Goal: Contribute content: Add original content to the website for others to see

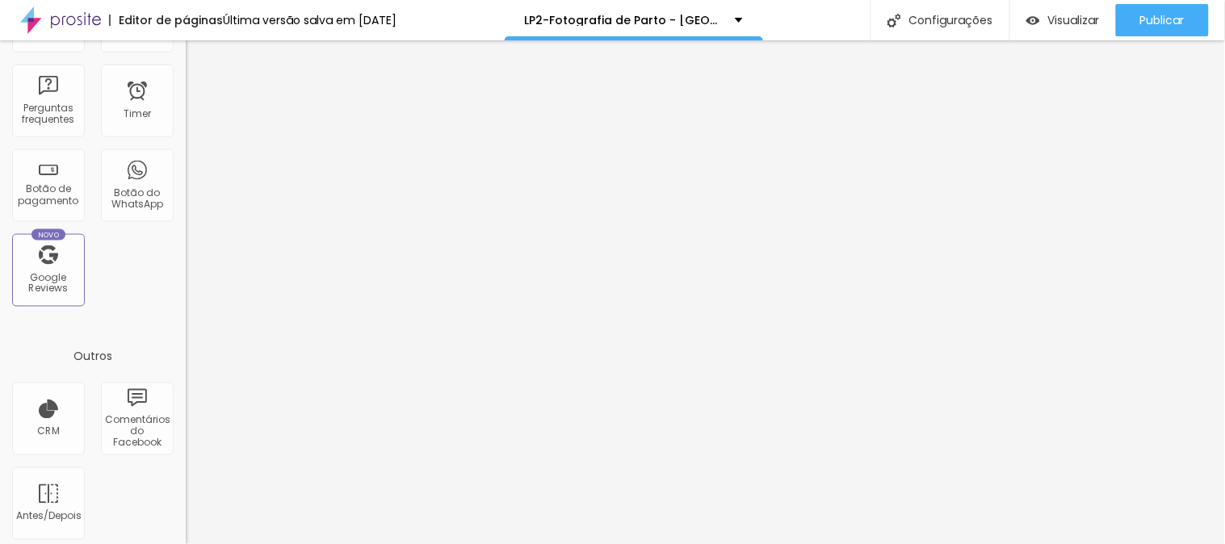
scroll to position [545, 0]
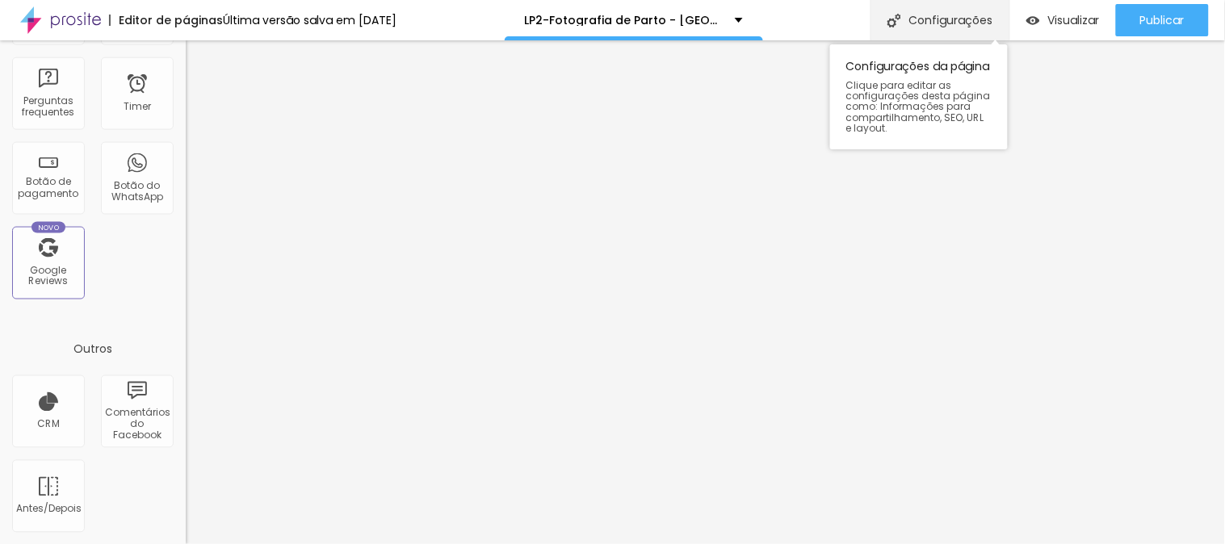
click at [953, 17] on div "Configurações" at bounding box center [939, 20] width 139 height 40
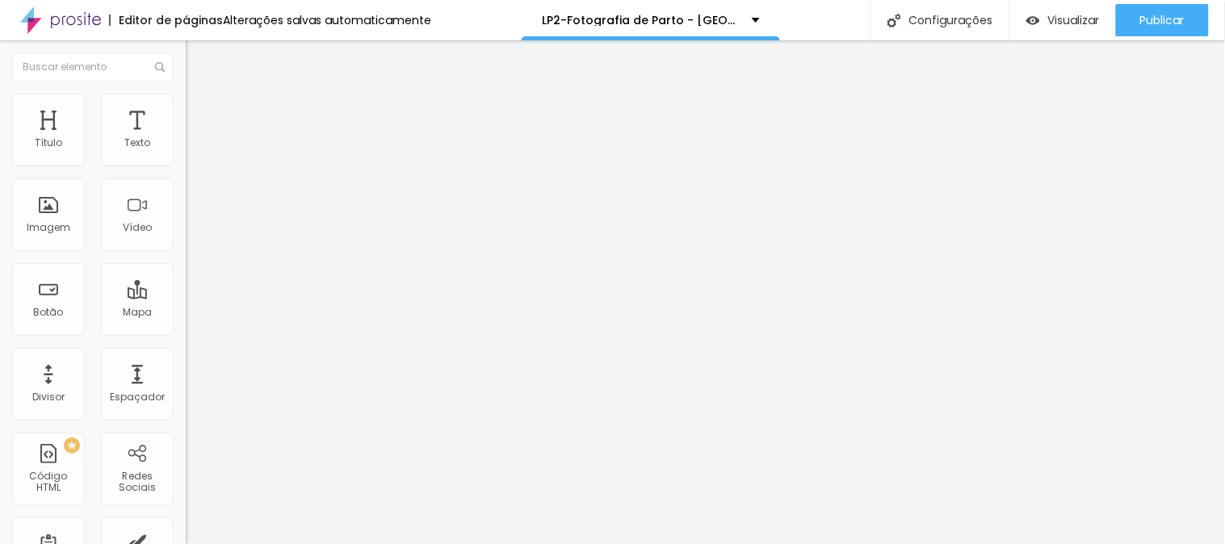
click at [186, 99] on img at bounding box center [193, 101] width 15 height 15
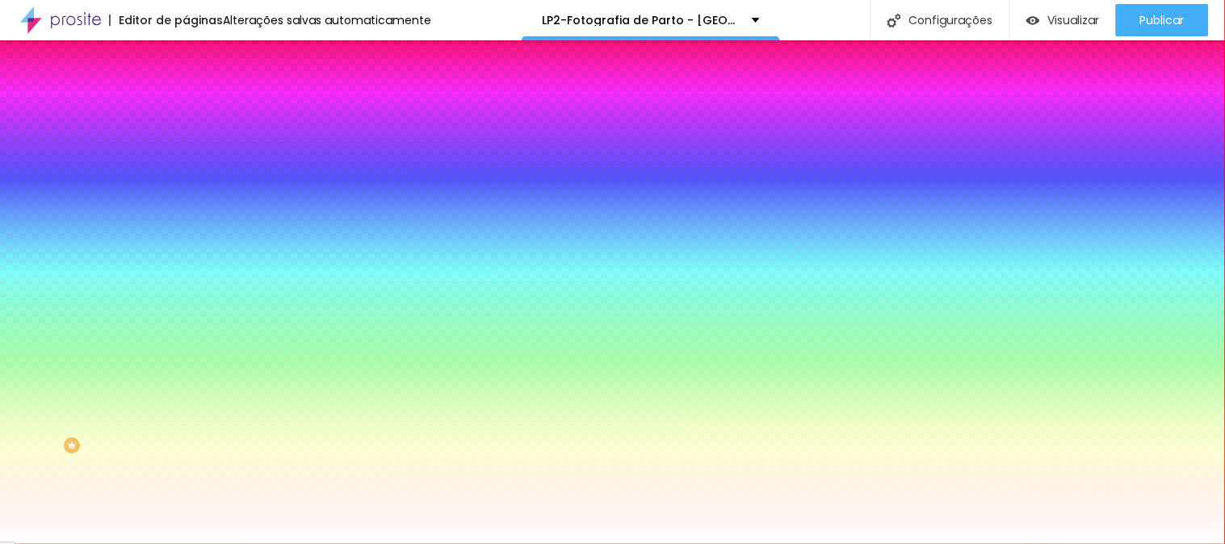
click at [198, 60] on img "button" at bounding box center [204, 58] width 13 height 13
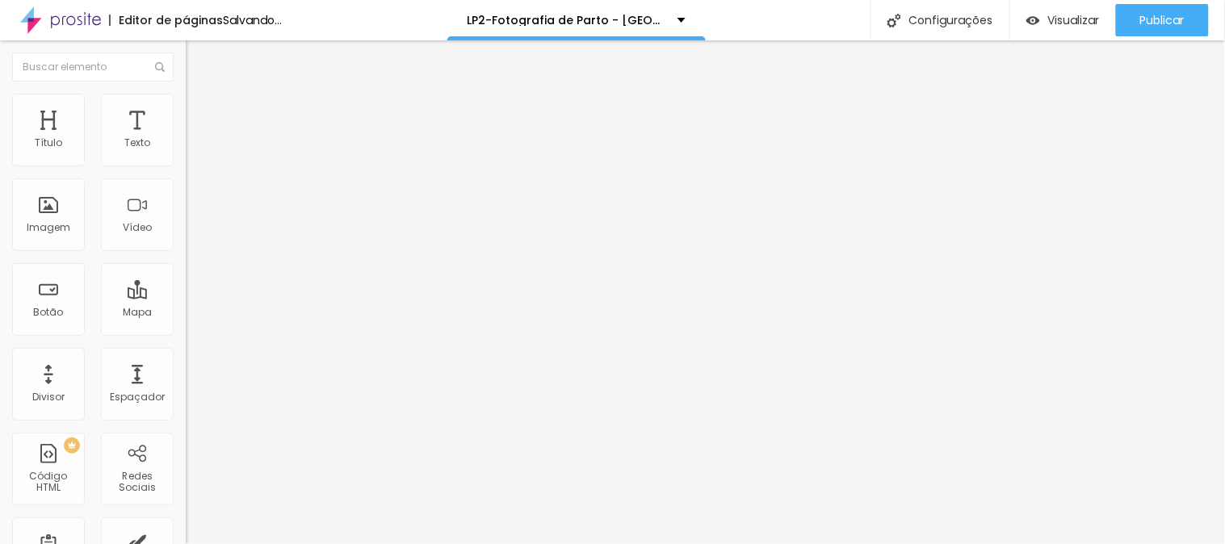
click at [186, 139] on span "Adicionar imagem" at bounding box center [238, 132] width 104 height 14
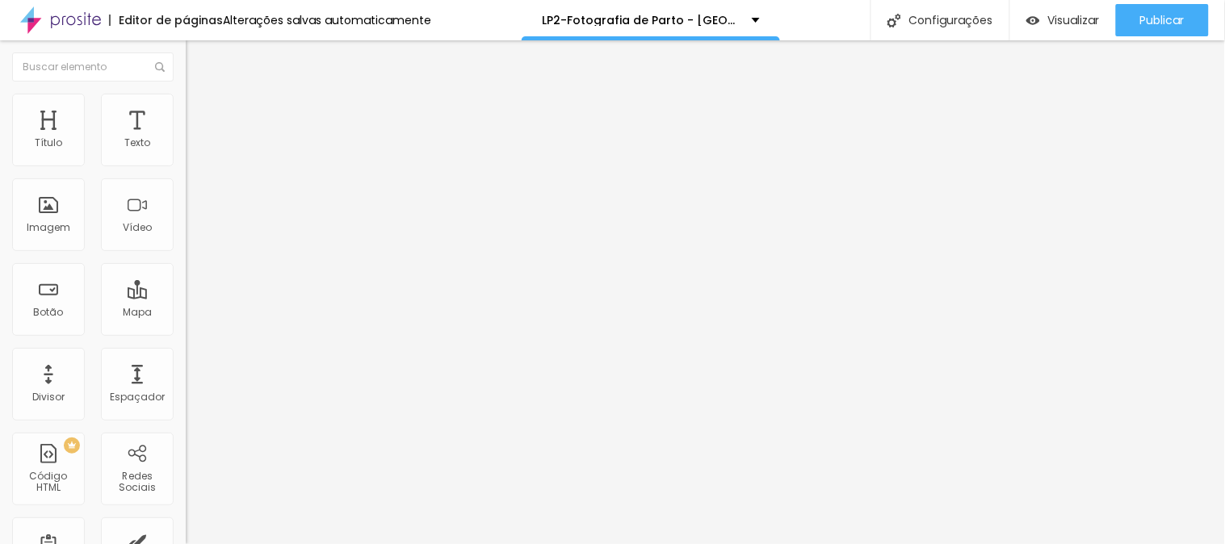
click at [186, 117] on li "Estilo" at bounding box center [279, 115] width 186 height 16
click at [192, 267] on img at bounding box center [197, 272] width 10 height 10
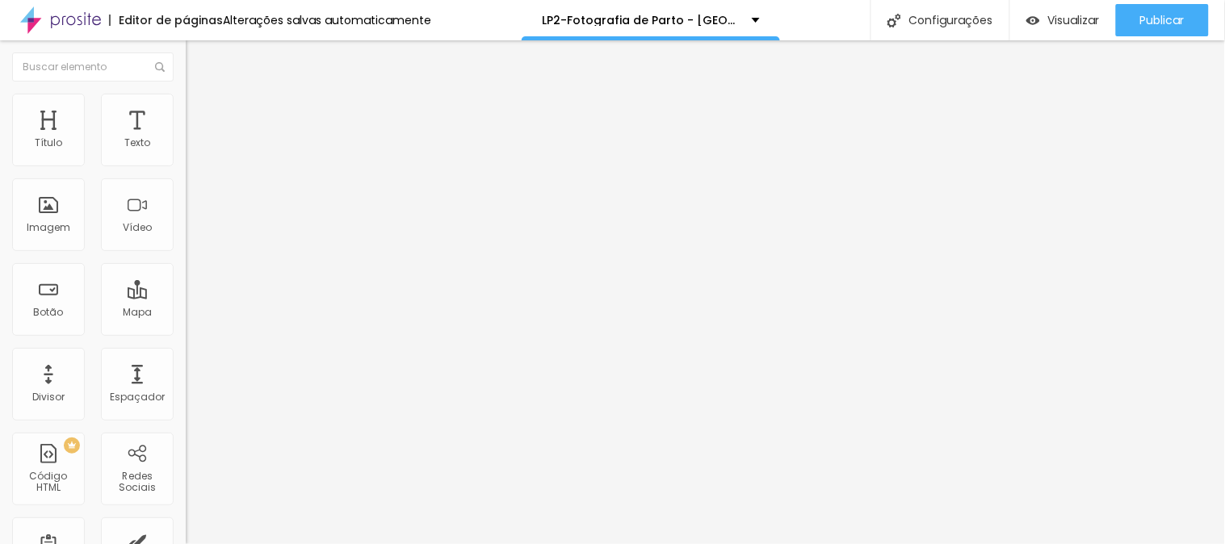
radio input "false"
click at [192, 267] on img at bounding box center [197, 272] width 10 height 10
radio input "false"
radio input "true"
click at [186, 165] on button at bounding box center [197, 157] width 23 height 17
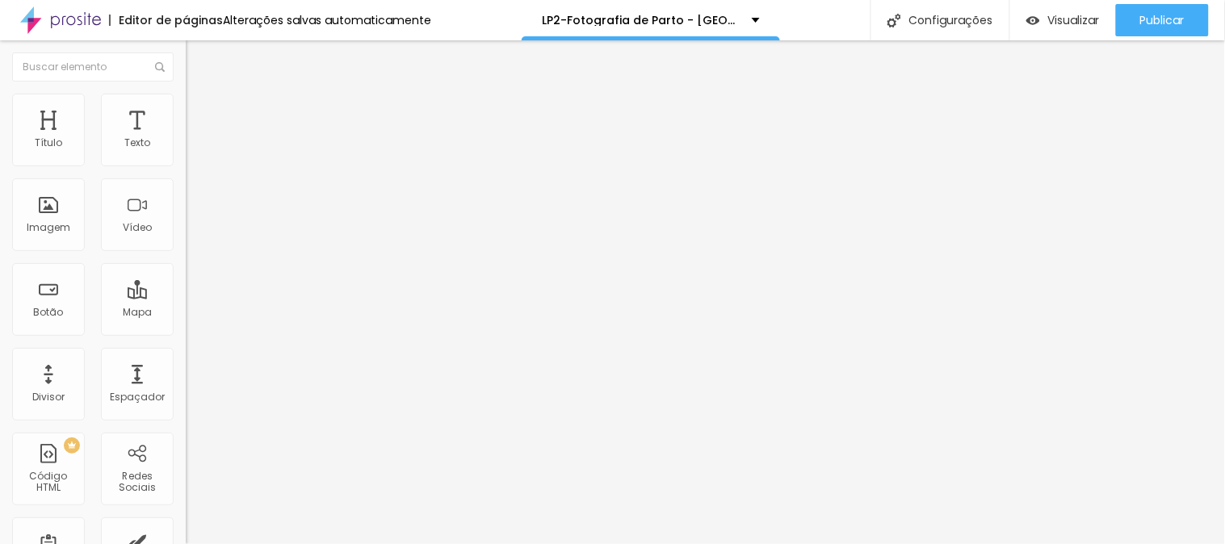
radio input "true"
radio input "false"
click at [186, 165] on button at bounding box center [197, 157] width 23 height 17
radio input "true"
radio input "false"
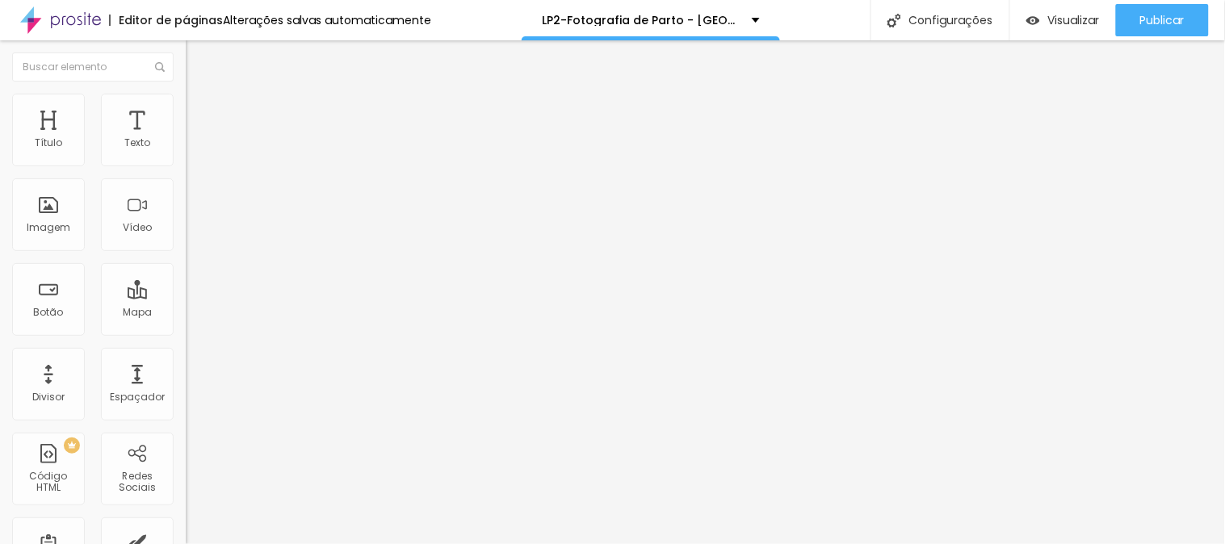
click at [186, 123] on img at bounding box center [193, 130] width 15 height 15
click at [186, 107] on img at bounding box center [193, 114] width 15 height 15
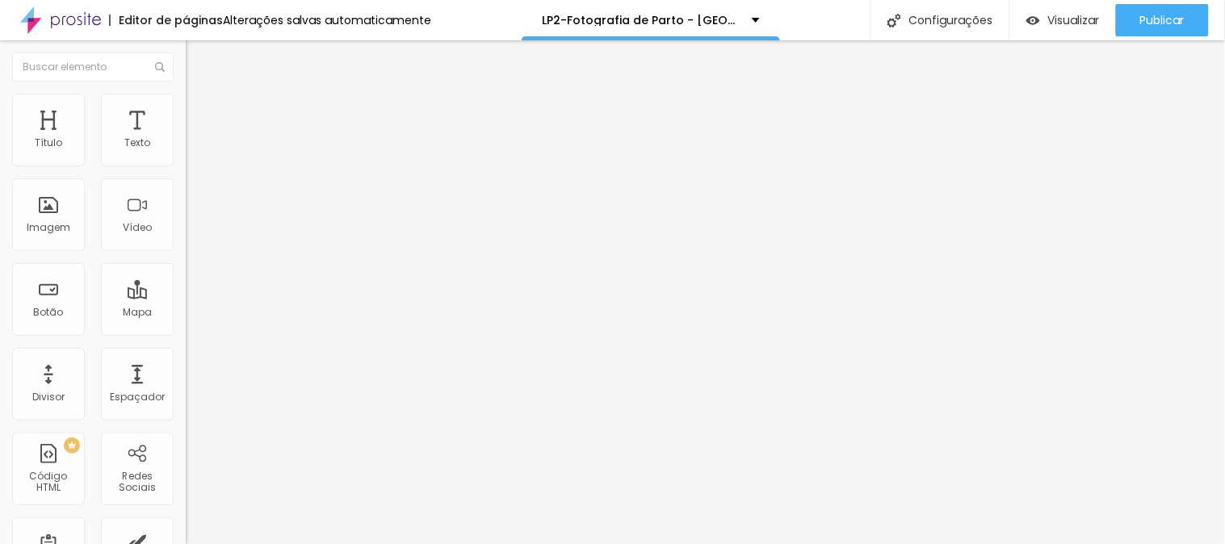
click at [186, 530] on span "Verde claro" at bounding box center [214, 537] width 57 height 14
click at [186, 539] on span "Verde claro" at bounding box center [214, 546] width 57 height 14
click at [186, 491] on div "Editar Botão do WhatsApp Conteúdo Estilo Avançado Visual 18 Tamanho do texto Co…" at bounding box center [279, 292] width 186 height 504
click at [186, 111] on img at bounding box center [193, 114] width 15 height 15
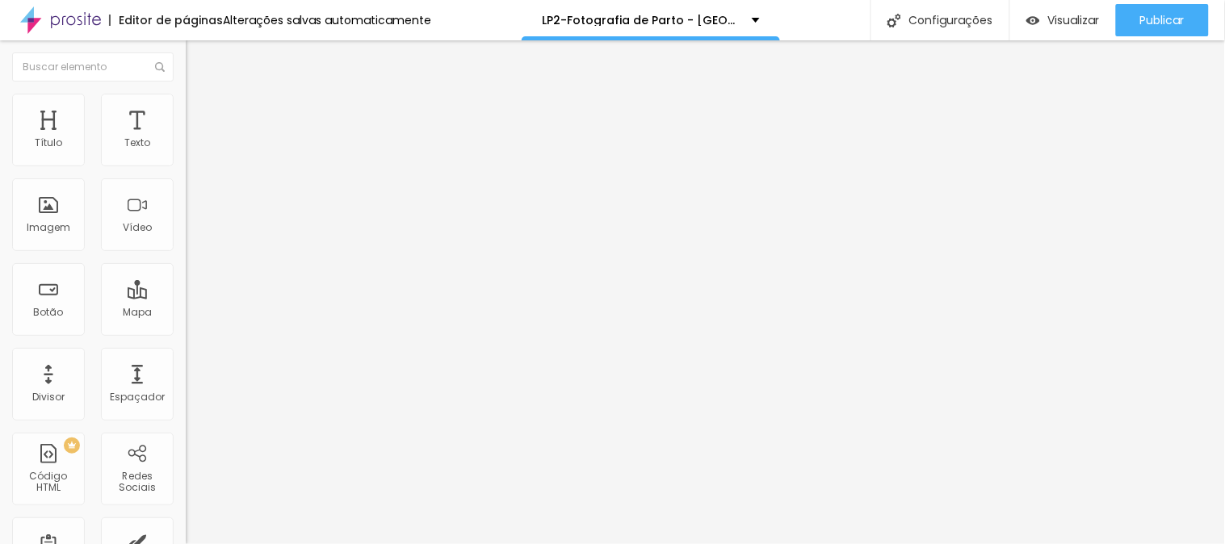
click at [186, 530] on span "Verde claro" at bounding box center [214, 537] width 57 height 14
click at [186, 123] on li "Avançado" at bounding box center [279, 131] width 186 height 16
click at [200, 123] on span "Estilo" at bounding box center [212, 118] width 25 height 14
click at [186, 530] on span "Verde claro" at bounding box center [214, 537] width 57 height 14
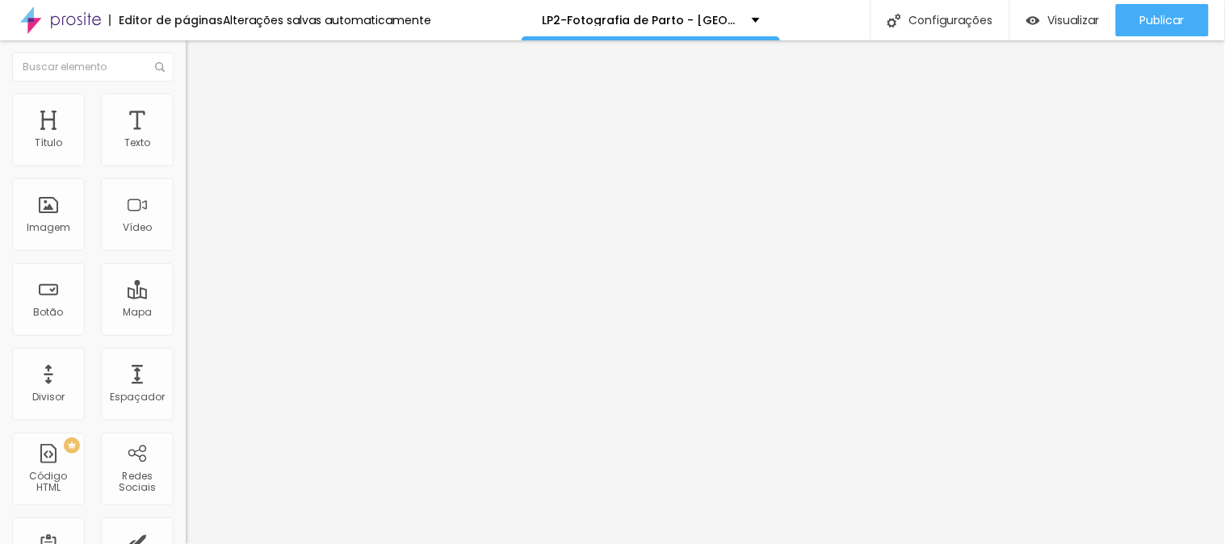
click at [186, 265] on button at bounding box center [197, 273] width 23 height 17
radio input "false"
click at [192, 267] on img at bounding box center [197, 272] width 10 height 10
radio input "false"
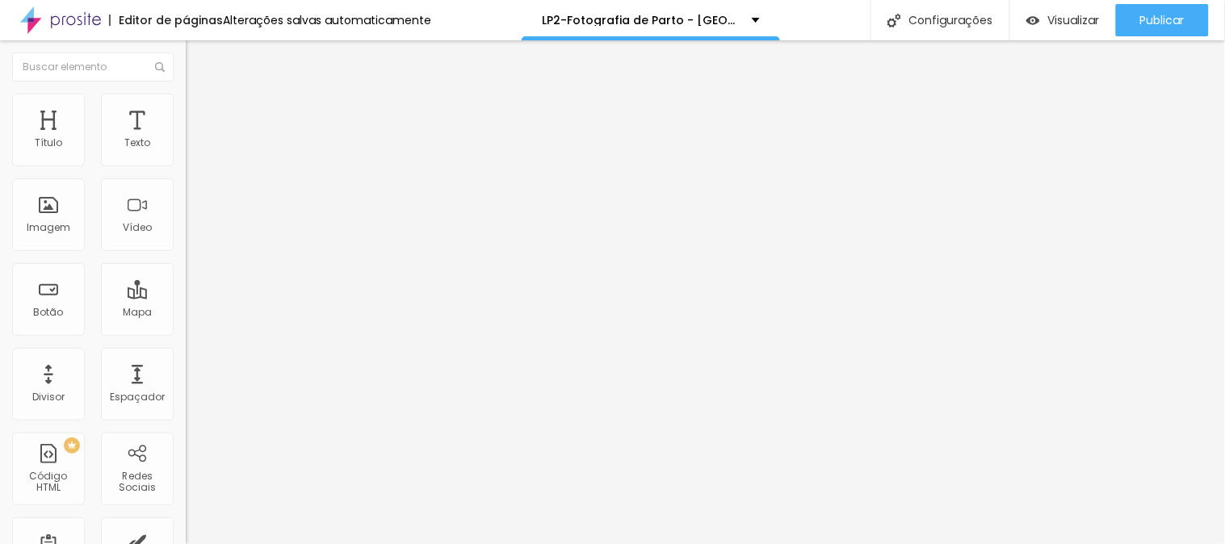
radio input "true"
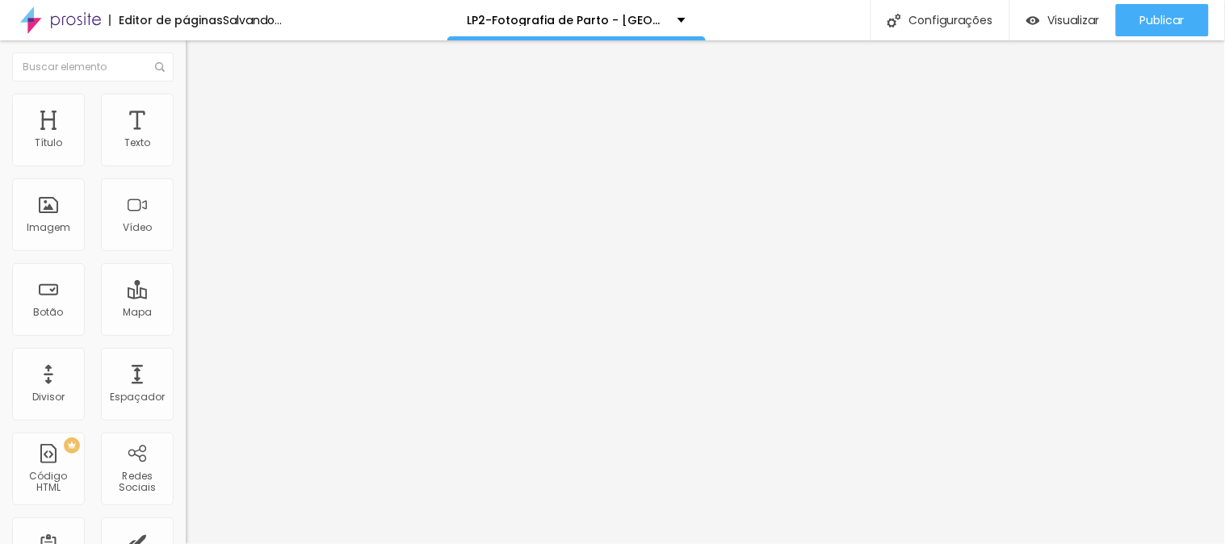
click at [192, 267] on img at bounding box center [197, 272] width 10 height 10
radio input "true"
radio input "false"
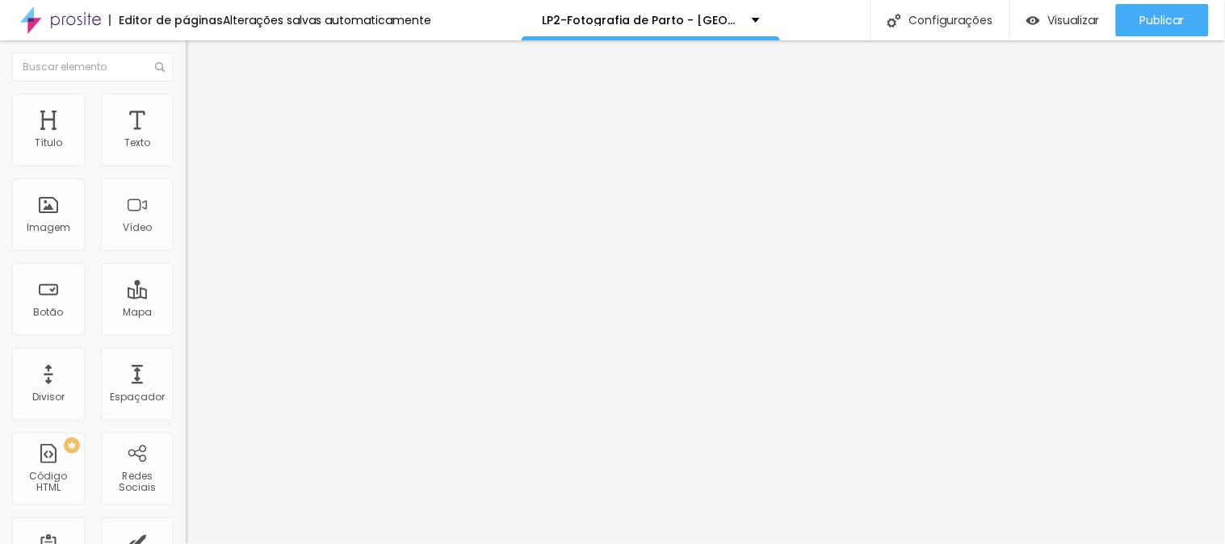
click at [192, 267] on img at bounding box center [197, 272] width 10 height 10
radio input "false"
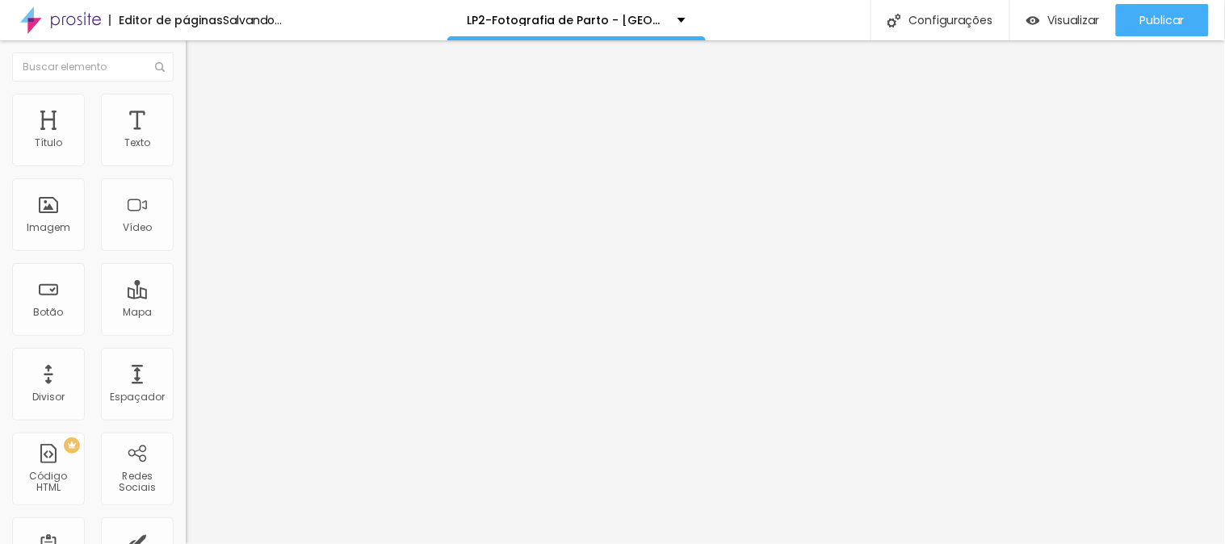
click at [192, 267] on img at bounding box center [197, 272] width 10 height 10
radio input "false"
radio input "true"
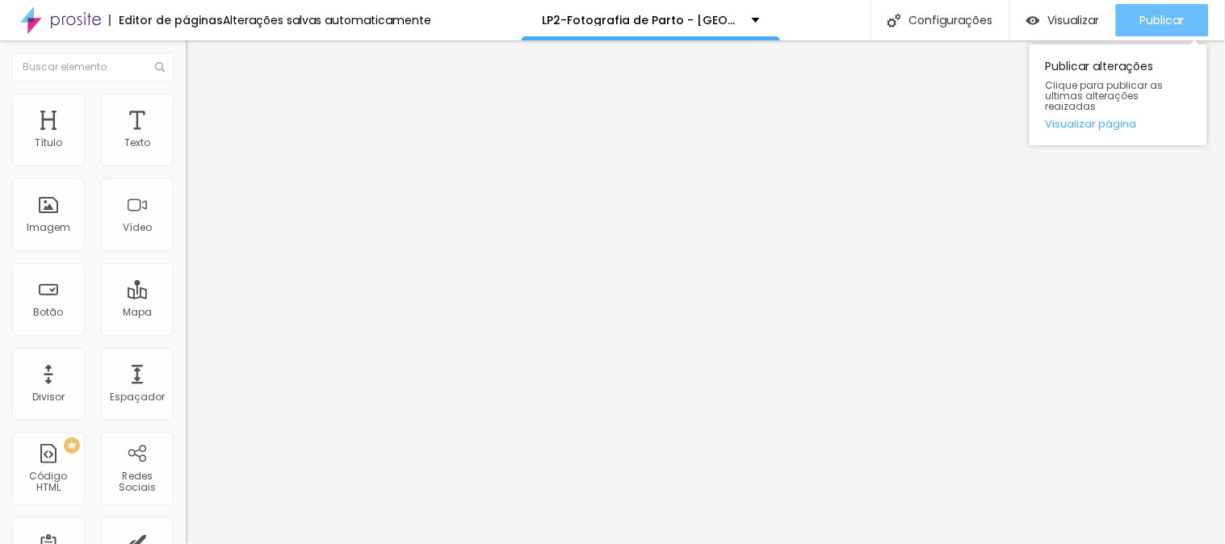
click at [1158, 14] on span "Publicar" at bounding box center [1162, 20] width 44 height 13
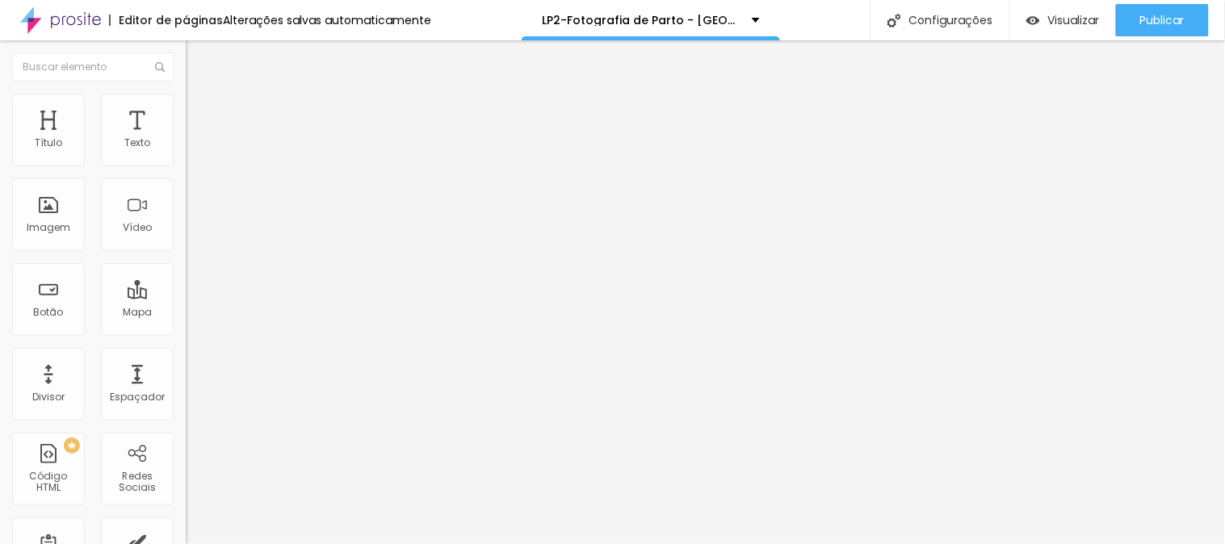
click at [186, 98] on img at bounding box center [193, 101] width 15 height 15
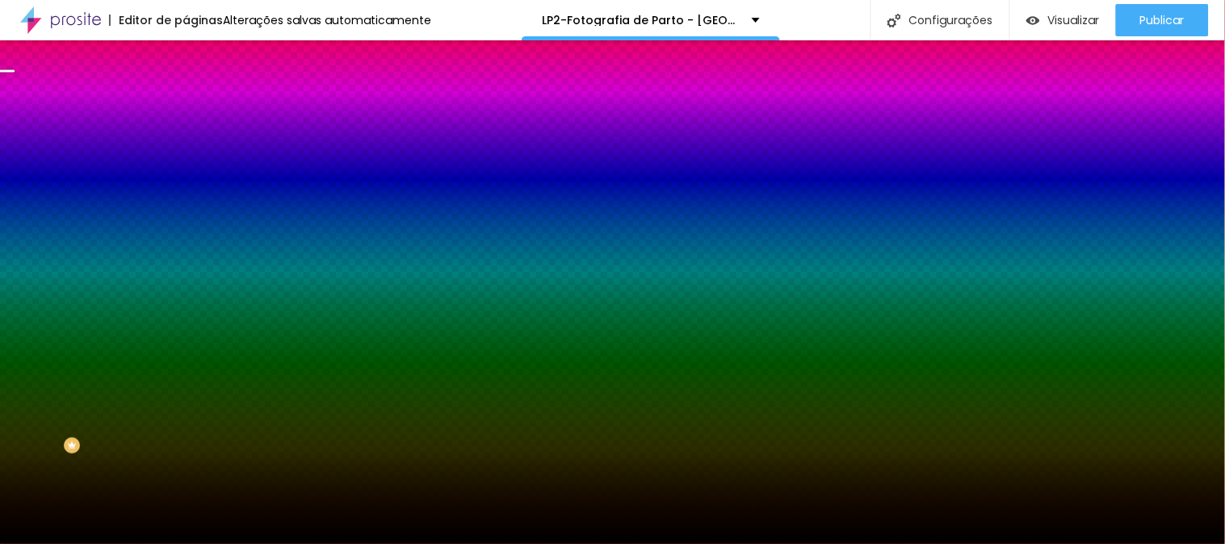
click at [186, 220] on div at bounding box center [279, 220] width 186 height 0
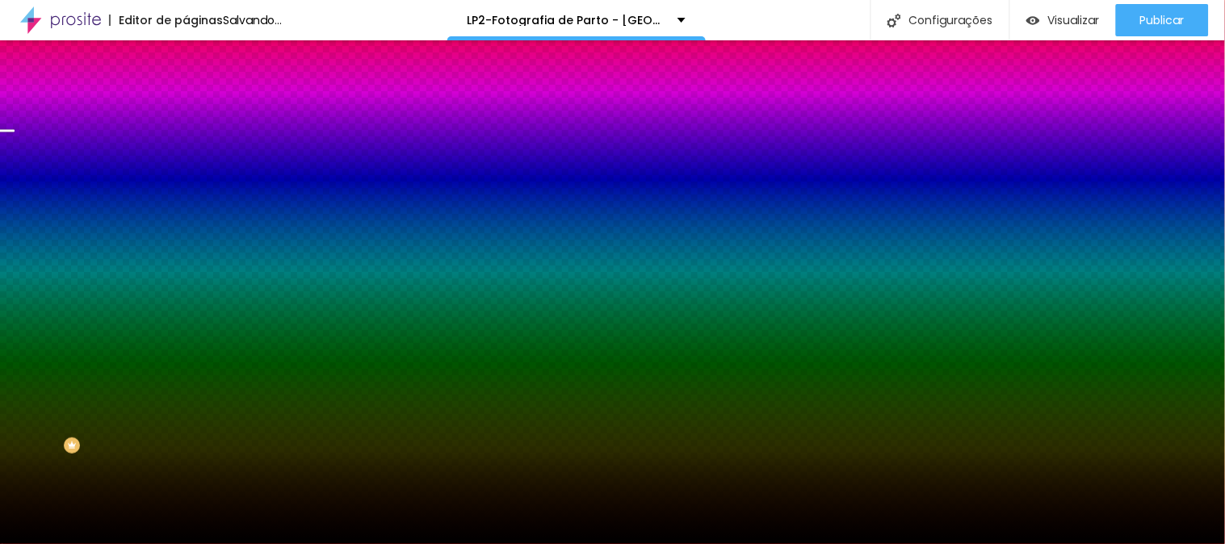
drag, startPoint x: 159, startPoint y: 329, endPoint x: 161, endPoint y: 343, distance: 14.7
click at [15, 132] on div at bounding box center [6, 130] width 16 height 2
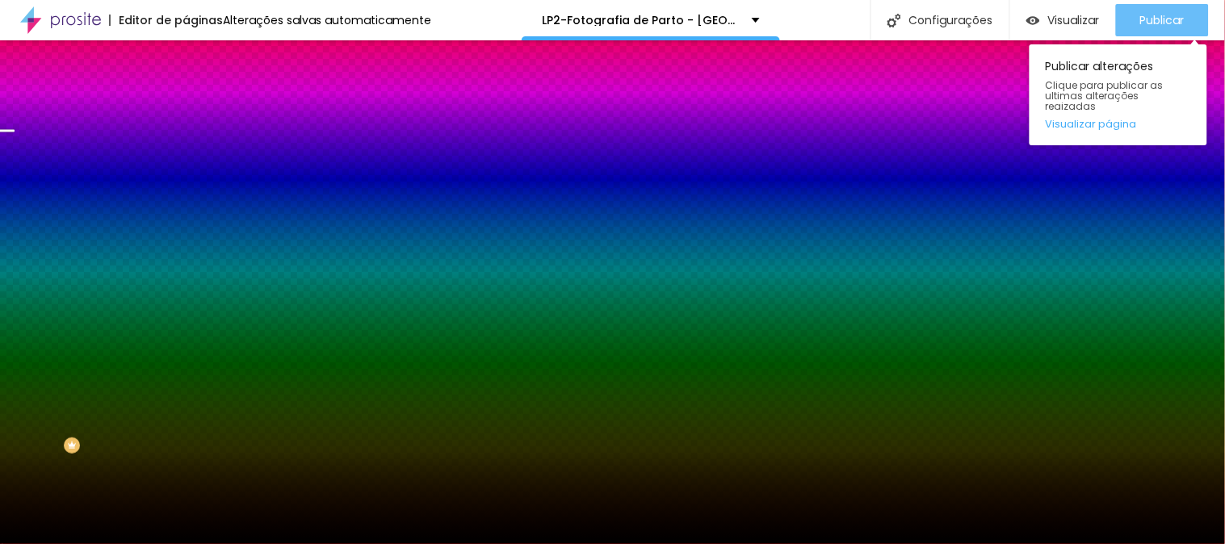
click at [1165, 15] on span "Publicar" at bounding box center [1162, 20] width 44 height 13
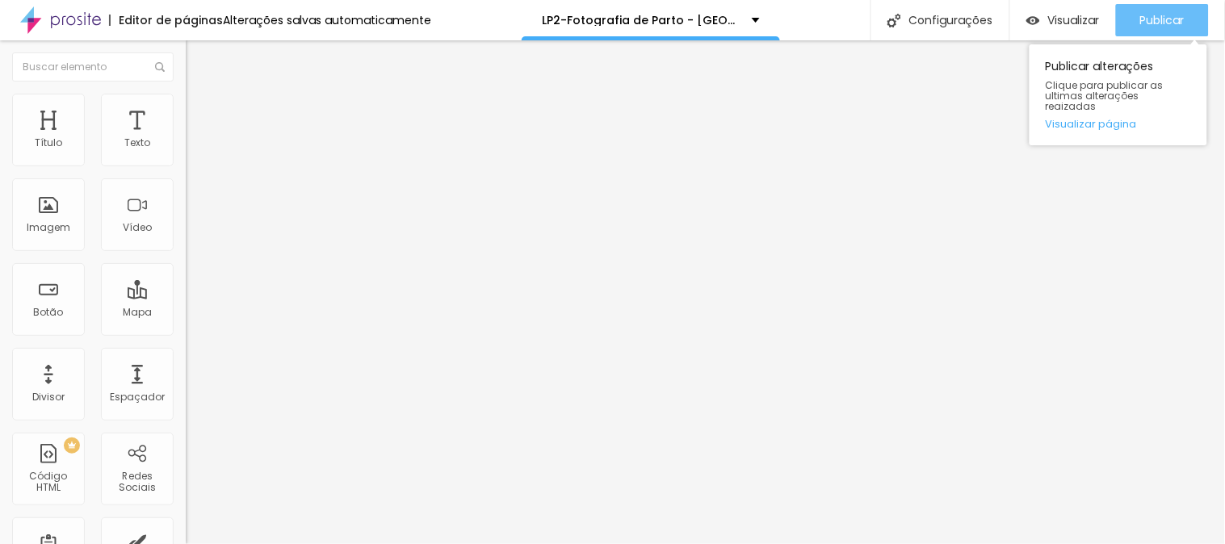
click at [1165, 19] on span "Publicar" at bounding box center [1162, 20] width 44 height 13
click at [1167, 11] on div "Publicar" at bounding box center [1162, 20] width 44 height 32
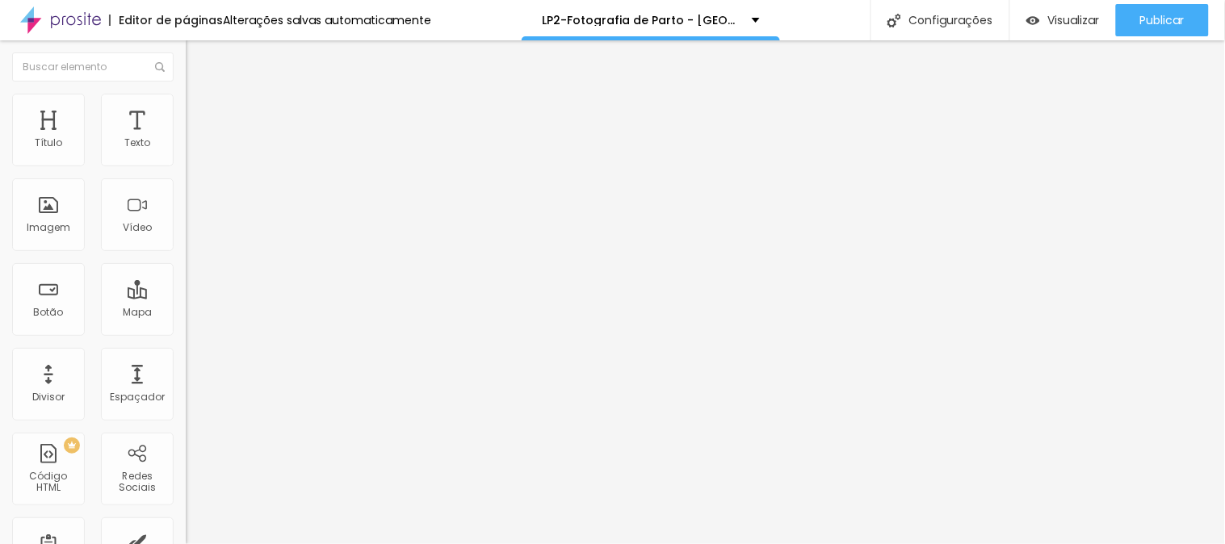
click at [186, 102] on img at bounding box center [193, 101] width 15 height 15
click at [200, 95] on span "Estilo" at bounding box center [212, 89] width 25 height 14
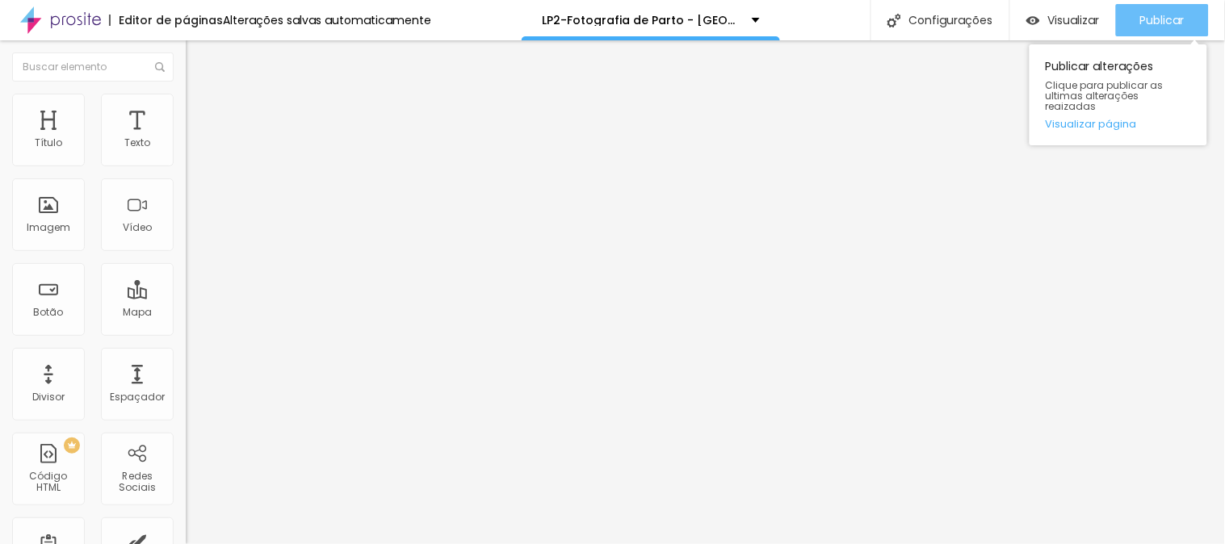
click at [1133, 9] on button "Publicar" at bounding box center [1162, 20] width 93 height 32
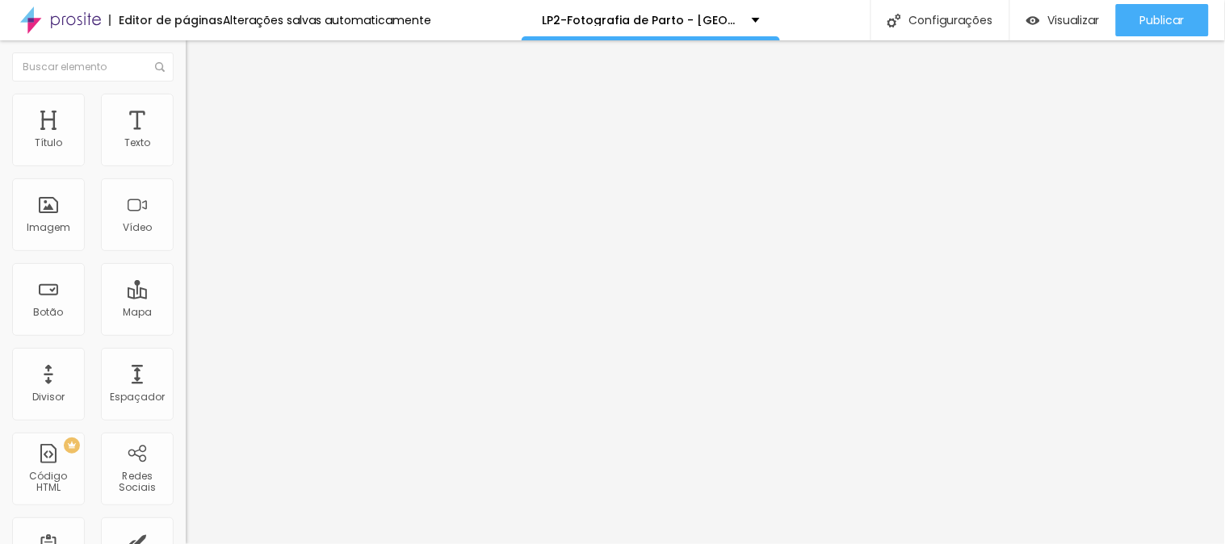
click at [200, 111] on span "Avançado" at bounding box center [226, 105] width 53 height 14
click at [200, 95] on span "Estilo" at bounding box center [212, 89] width 25 height 14
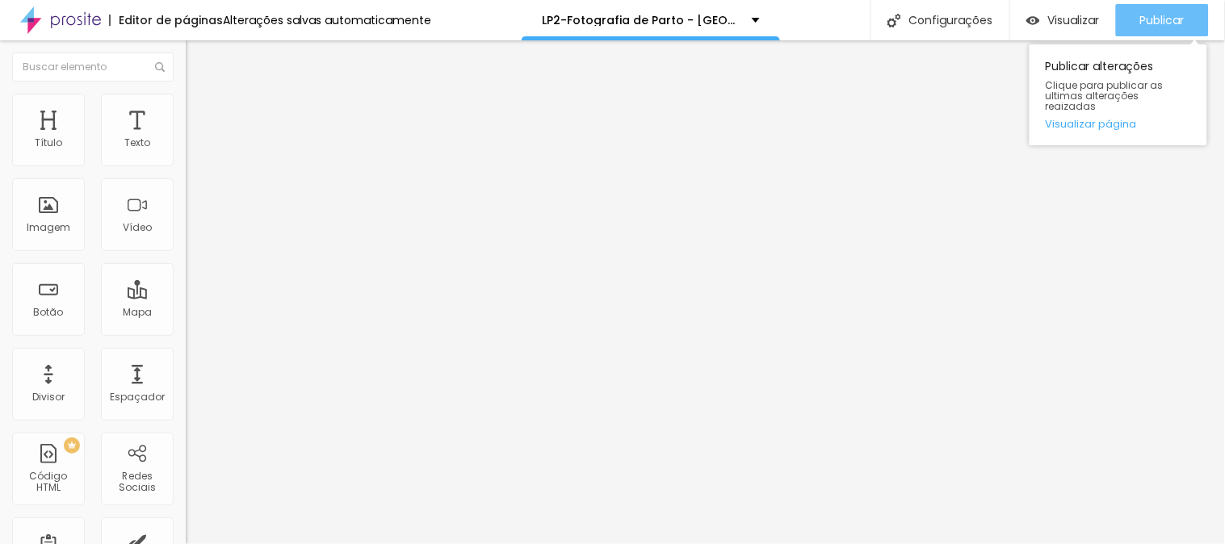
click at [1164, 22] on span "Publicar" at bounding box center [1162, 20] width 44 height 13
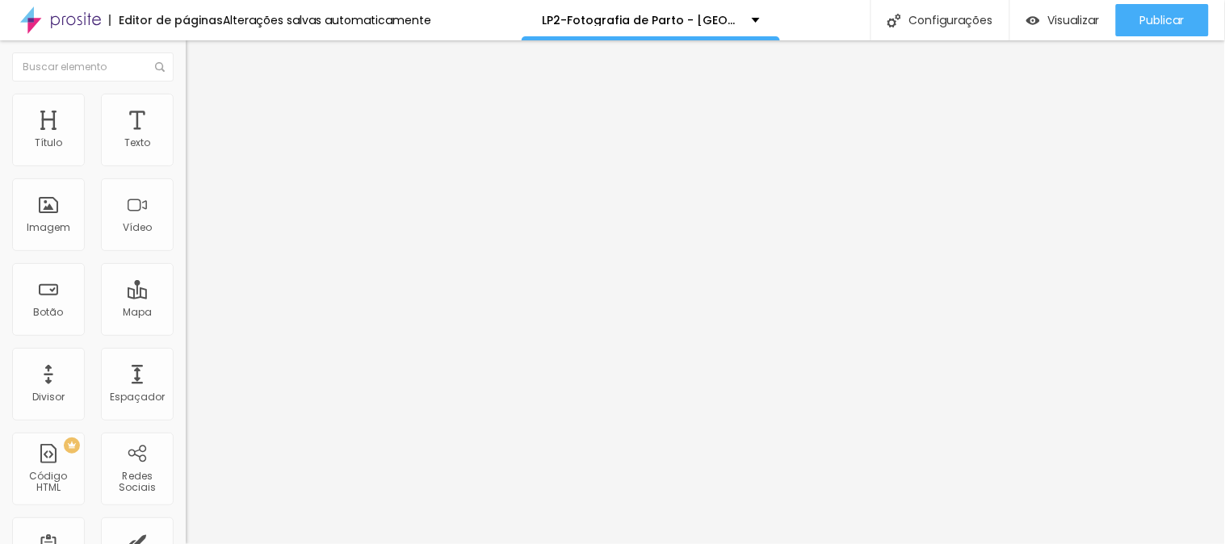
click at [186, 113] on ul "Conteúdo Estilo Avançado" at bounding box center [279, 114] width 186 height 48
click at [200, 123] on span "Estilo" at bounding box center [212, 118] width 25 height 14
click at [186, 114] on img at bounding box center [193, 114] width 15 height 15
click at [186, 530] on span "Verde claro" at bounding box center [214, 537] width 57 height 14
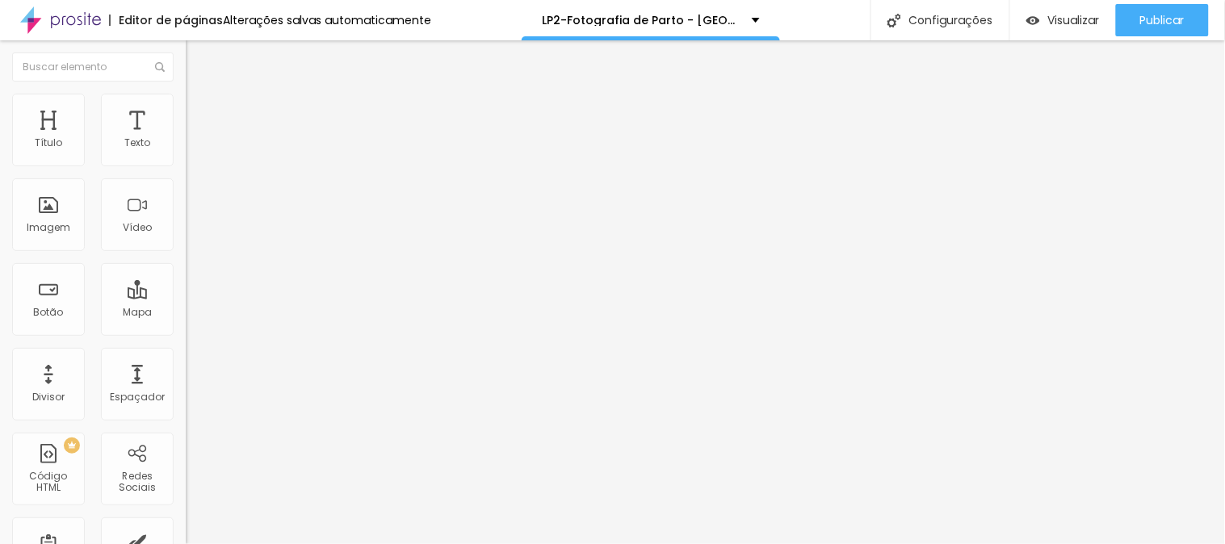
click at [186, 115] on img at bounding box center [193, 114] width 15 height 15
click at [186, 530] on span "Verde claro" at bounding box center [214, 537] width 57 height 14
click at [186, 114] on img at bounding box center [193, 114] width 15 height 15
click at [186, 530] on span "Verde escuro" at bounding box center [218, 537] width 65 height 14
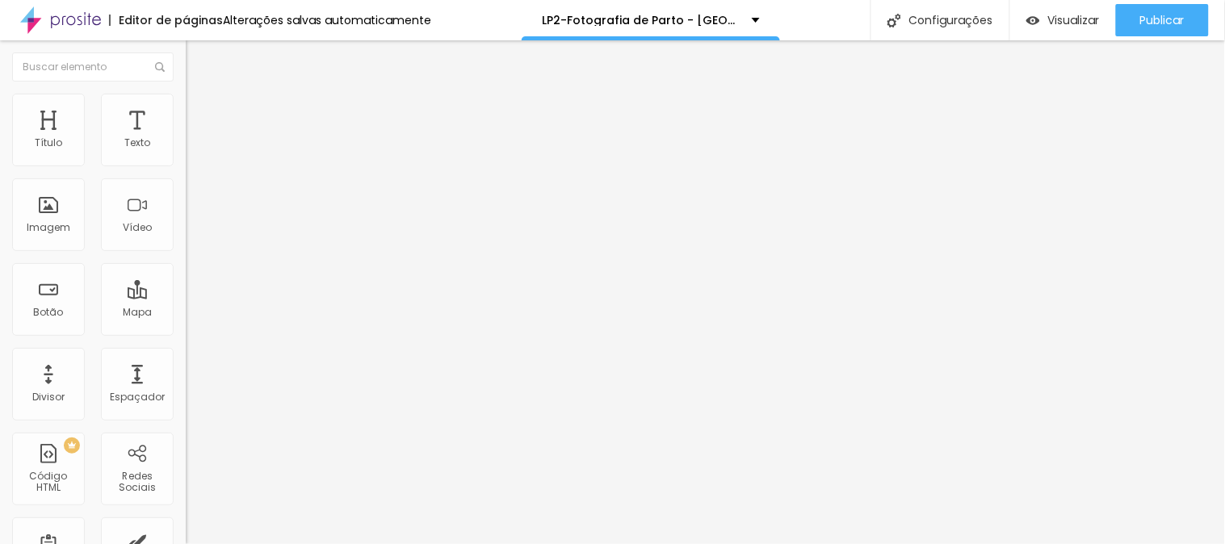
click at [186, 165] on button at bounding box center [197, 157] width 23 height 17
radio input "true"
radio input "false"
click at [192, 161] on img at bounding box center [197, 156] width 10 height 10
radio input "true"
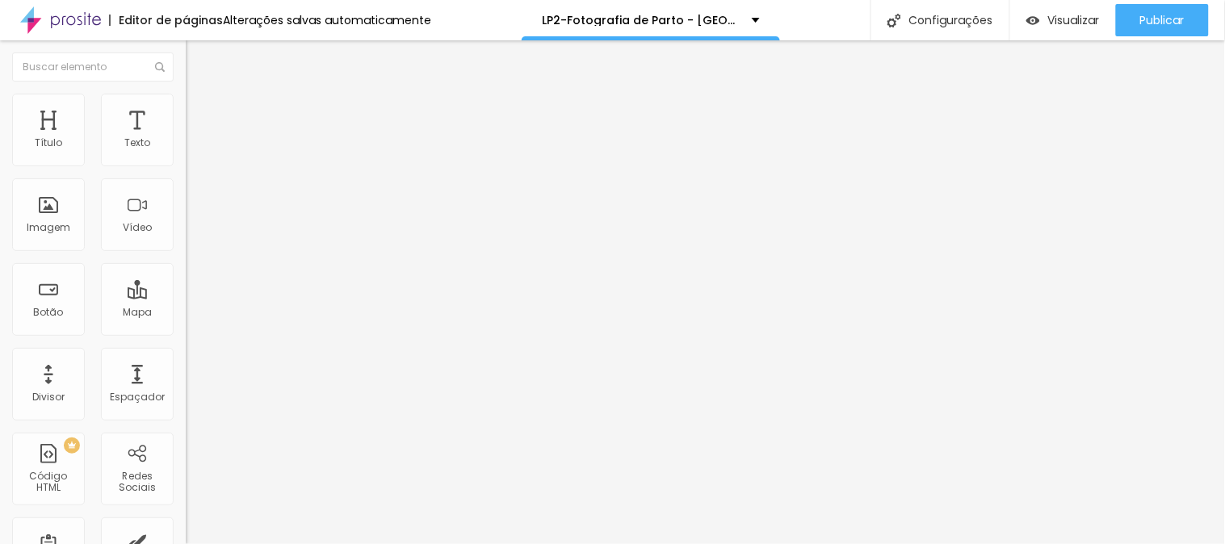
radio input "false"
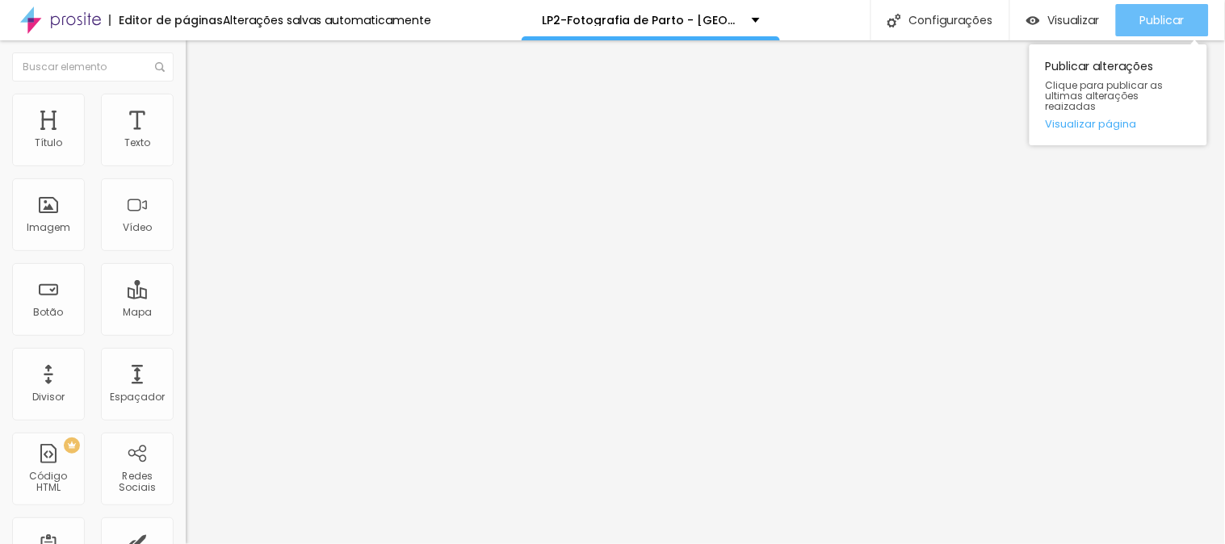
click at [1150, 10] on div "Publicar" at bounding box center [1162, 20] width 44 height 32
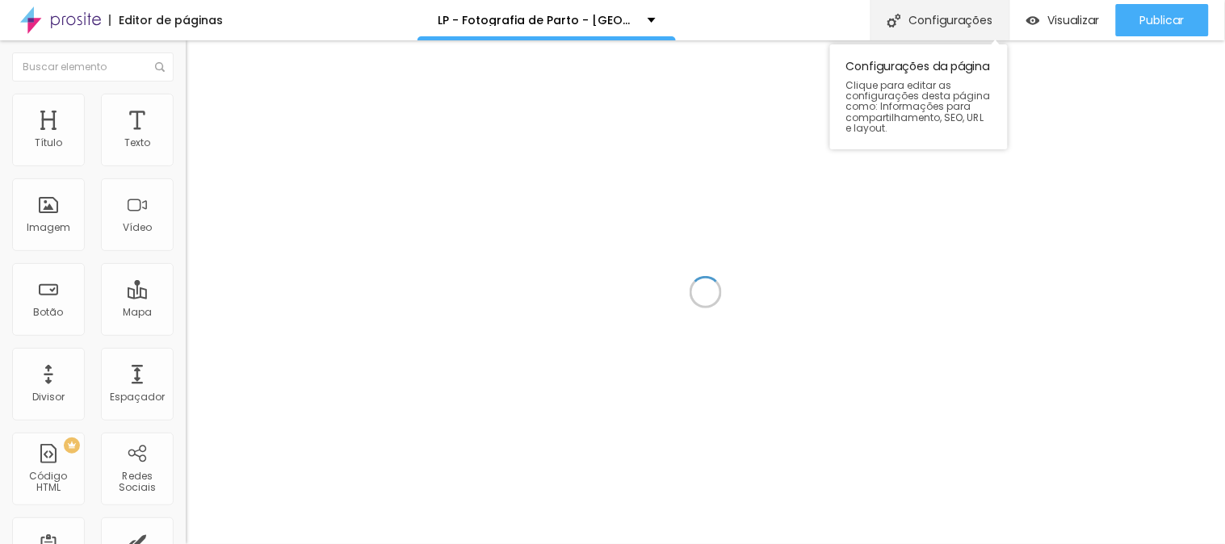
click at [939, 16] on div "Configurações" at bounding box center [939, 20] width 139 height 40
